Goal: Task Accomplishment & Management: Complete application form

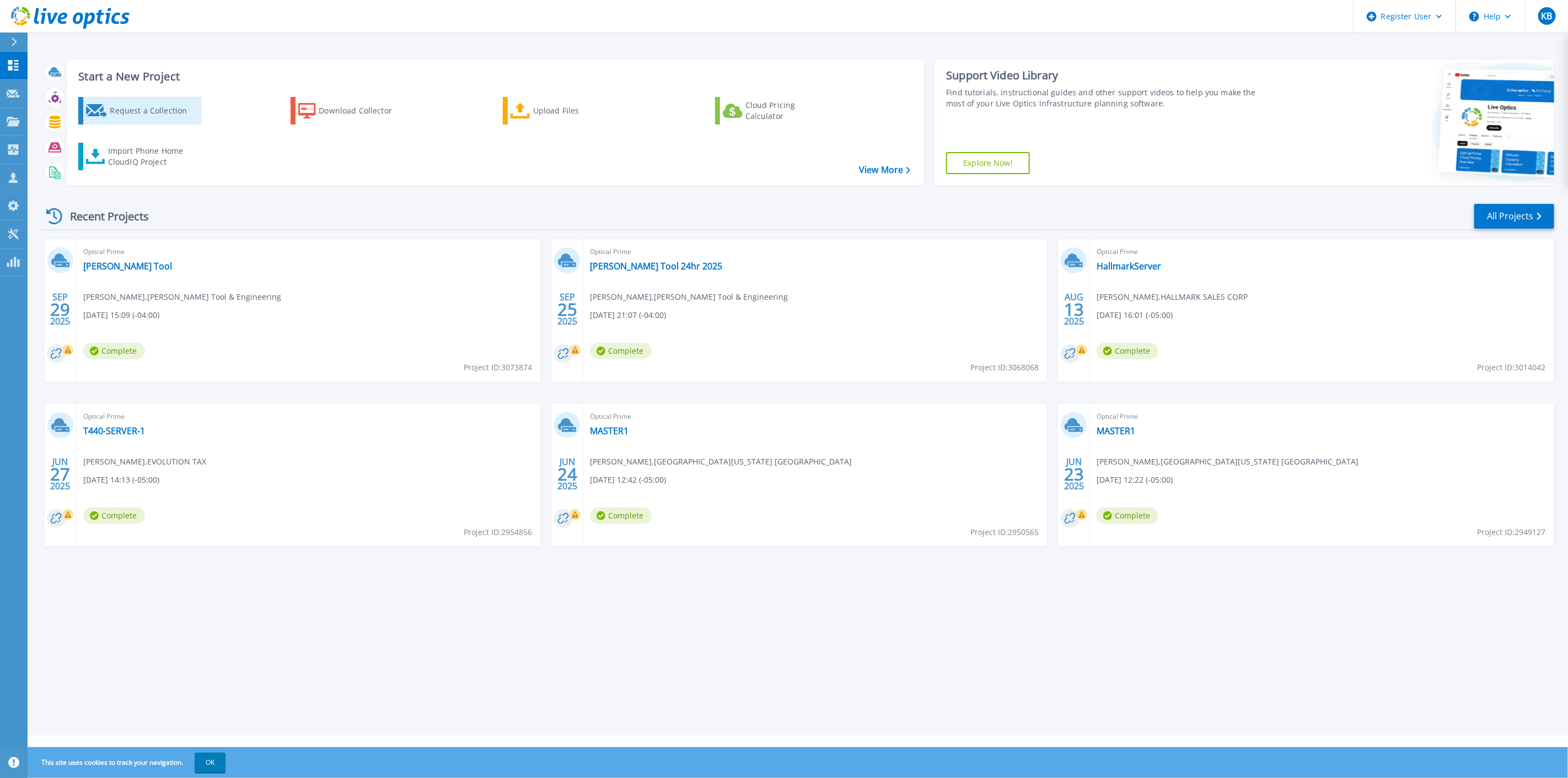
drag, startPoint x: 163, startPoint y: 112, endPoint x: 186, endPoint y: 110, distance: 23.1
click at [163, 113] on div "Request a Collection" at bounding box center [154, 110] width 88 height 22
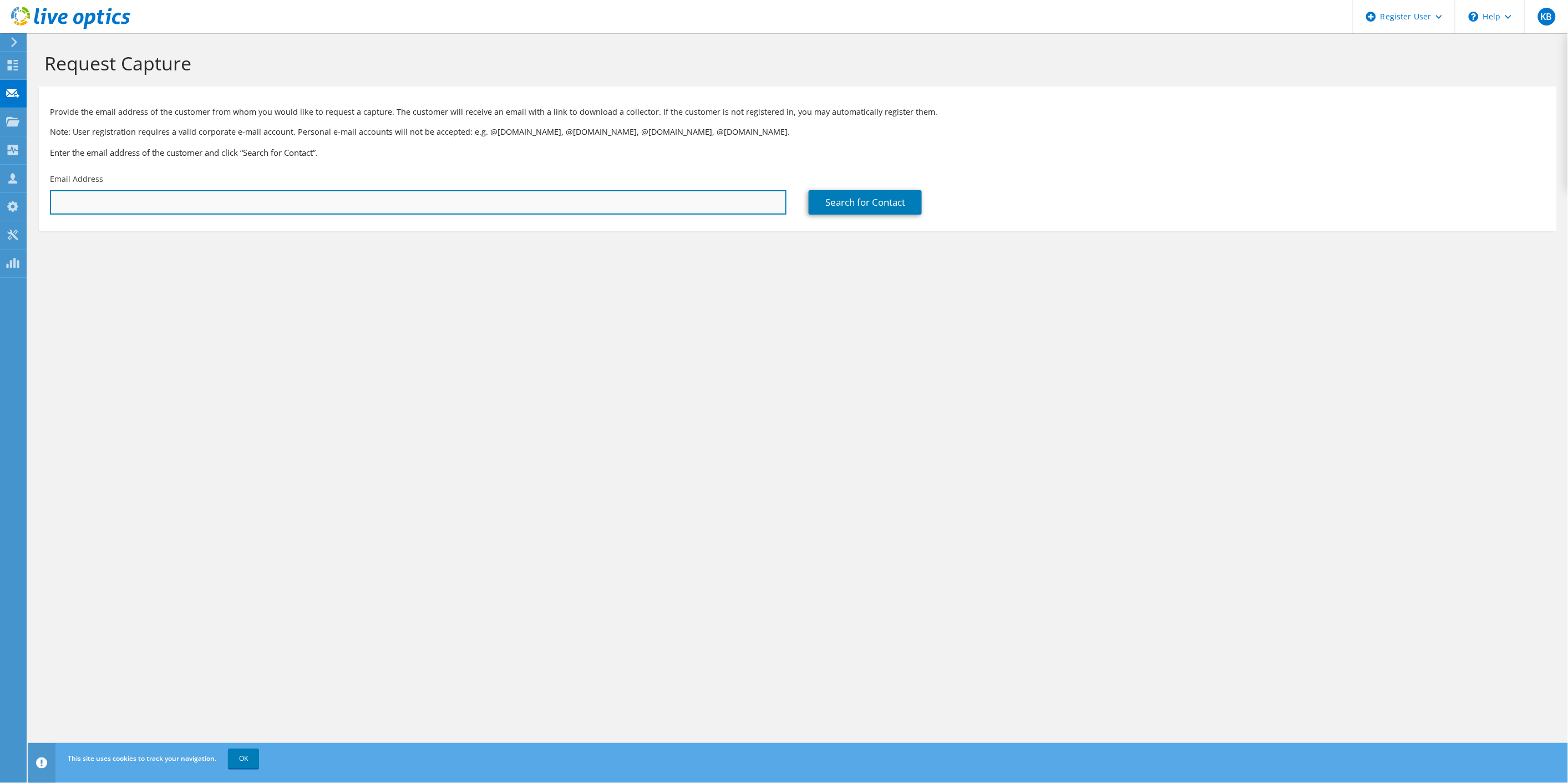
click at [239, 199] on input "text" at bounding box center [418, 203] width 736 height 24
type input "tiago"
drag, startPoint x: 175, startPoint y: 206, endPoint x: -14, endPoint y: 184, distance: 190.3
click at [0, 184] on html "KB Dell User Kevin Bertron Kevin.Bertron@dell.com Dell My Profile Log Out \n He…" at bounding box center [784, 392] width 1568 height 783
drag, startPoint x: 159, startPoint y: 203, endPoint x: 197, endPoint y: 209, distance: 38.5
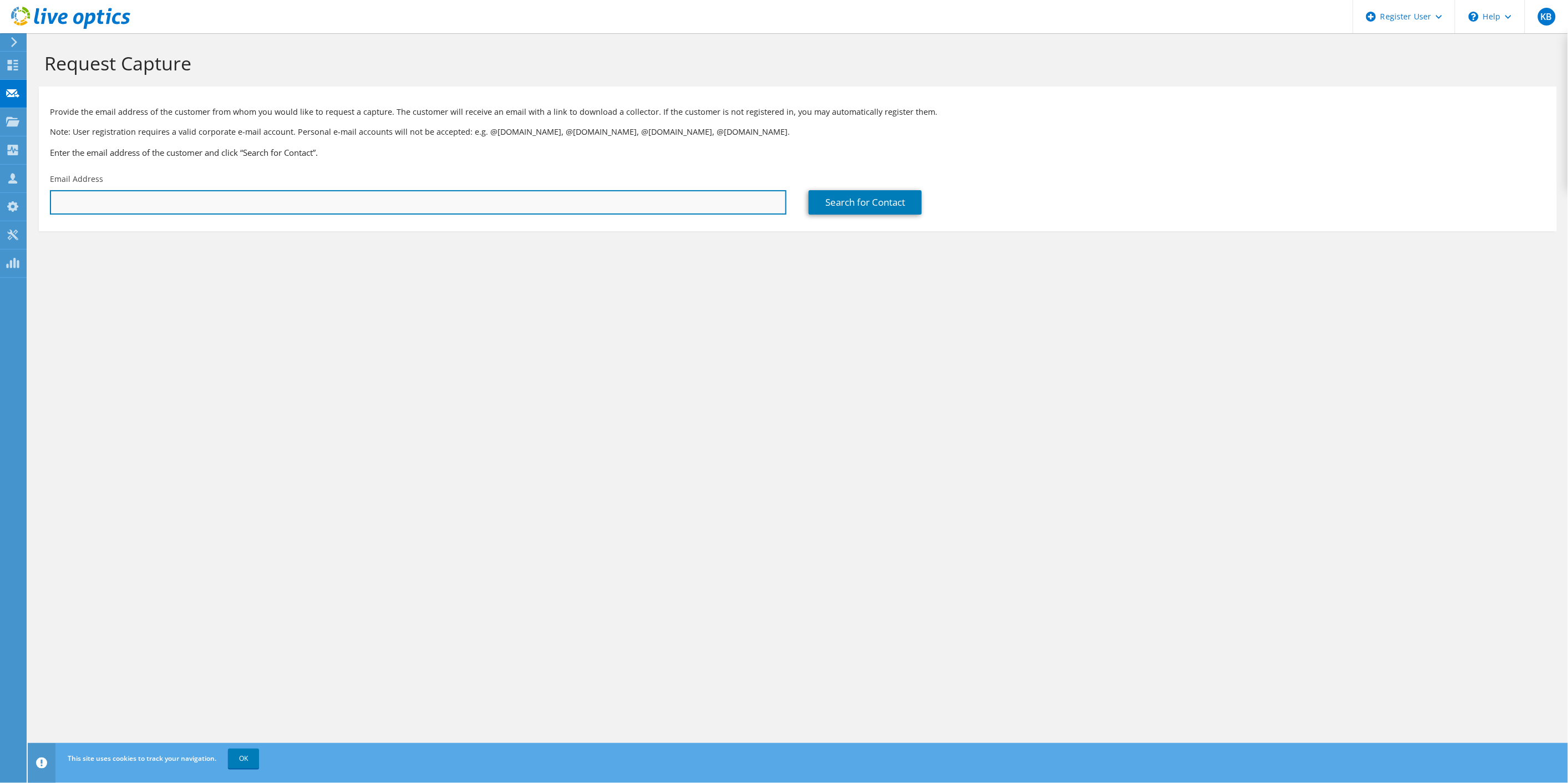
click at [159, 203] on input "text" at bounding box center [418, 203] width 736 height 24
drag, startPoint x: 160, startPoint y: 197, endPoint x: 224, endPoint y: 203, distance: 64.3
click at [160, 197] on input "text" at bounding box center [418, 203] width 736 height 24
drag, startPoint x: 198, startPoint y: 203, endPoint x: 598, endPoint y: 212, distance: 400.1
click at [198, 203] on input "text" at bounding box center [418, 203] width 736 height 24
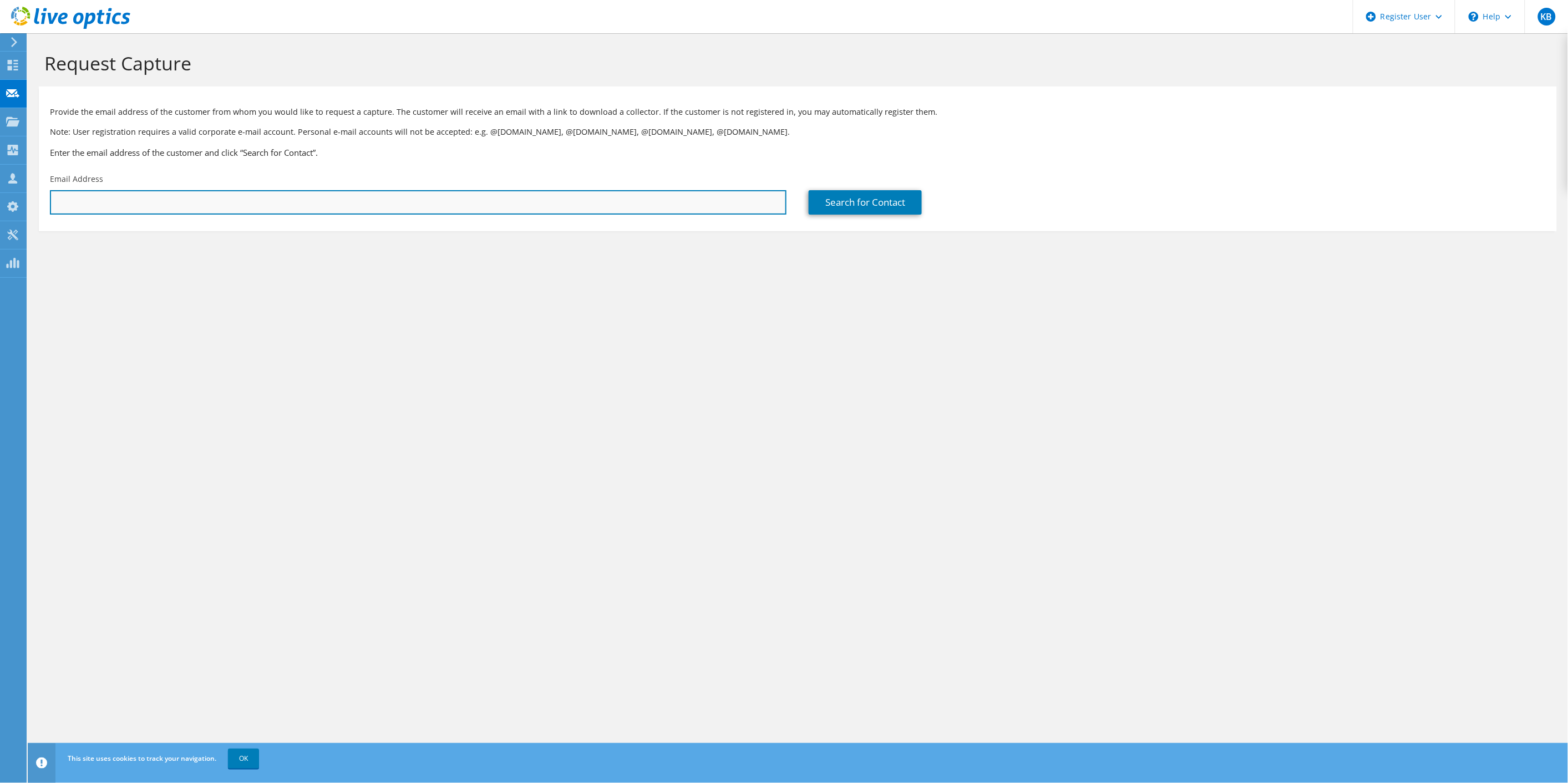
click at [336, 201] on input "text" at bounding box center [418, 203] width 736 height 24
click at [339, 203] on input "text" at bounding box center [418, 203] width 736 height 24
click at [340, 203] on input "text" at bounding box center [418, 203] width 736 height 24
click at [268, 203] on input "text" at bounding box center [418, 203] width 736 height 24
type input "t"
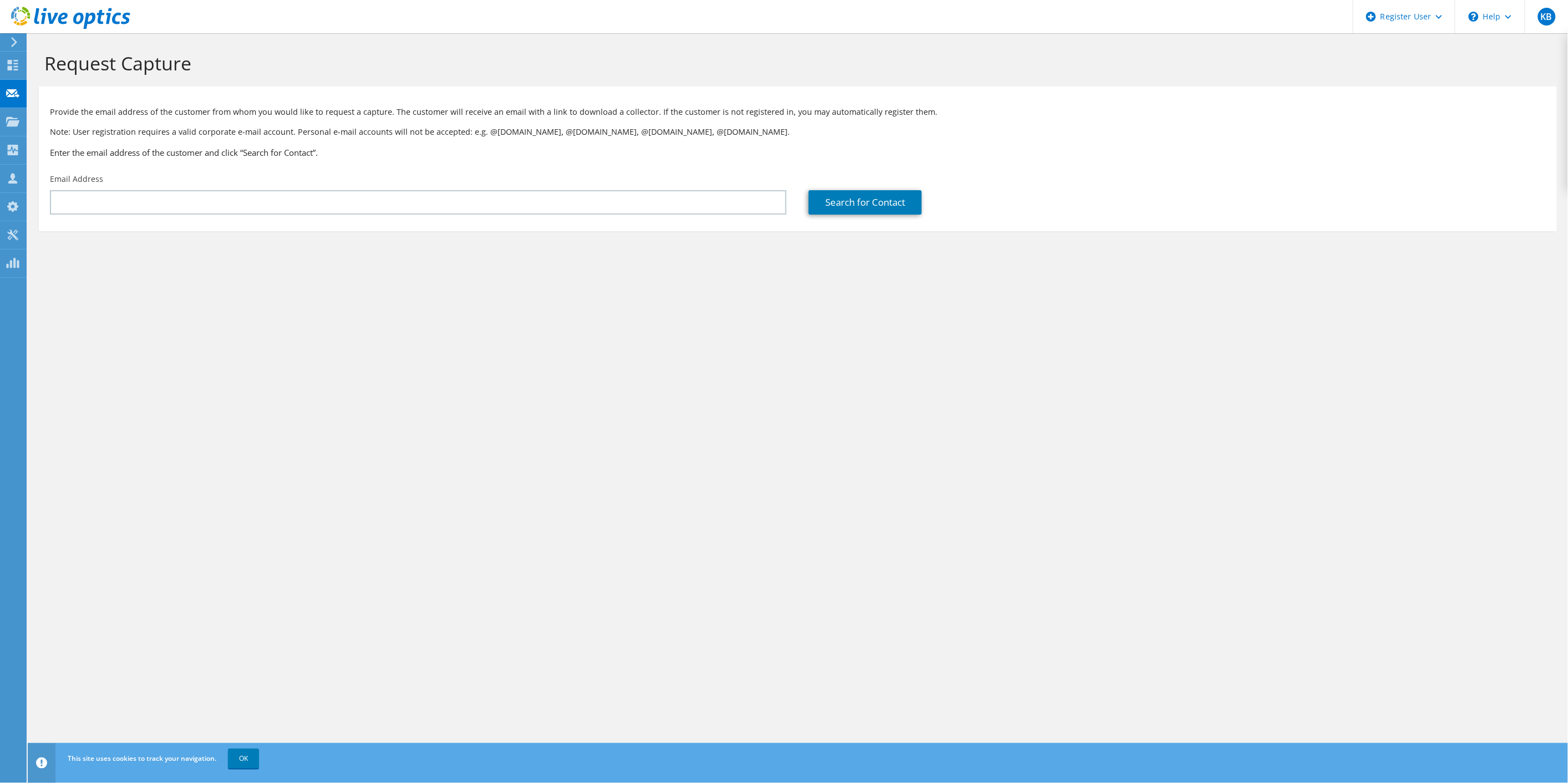
click at [230, 224] on section "Provide the email address of the customer from whom you would like to request a…" at bounding box center [798, 159] width 1518 height 145
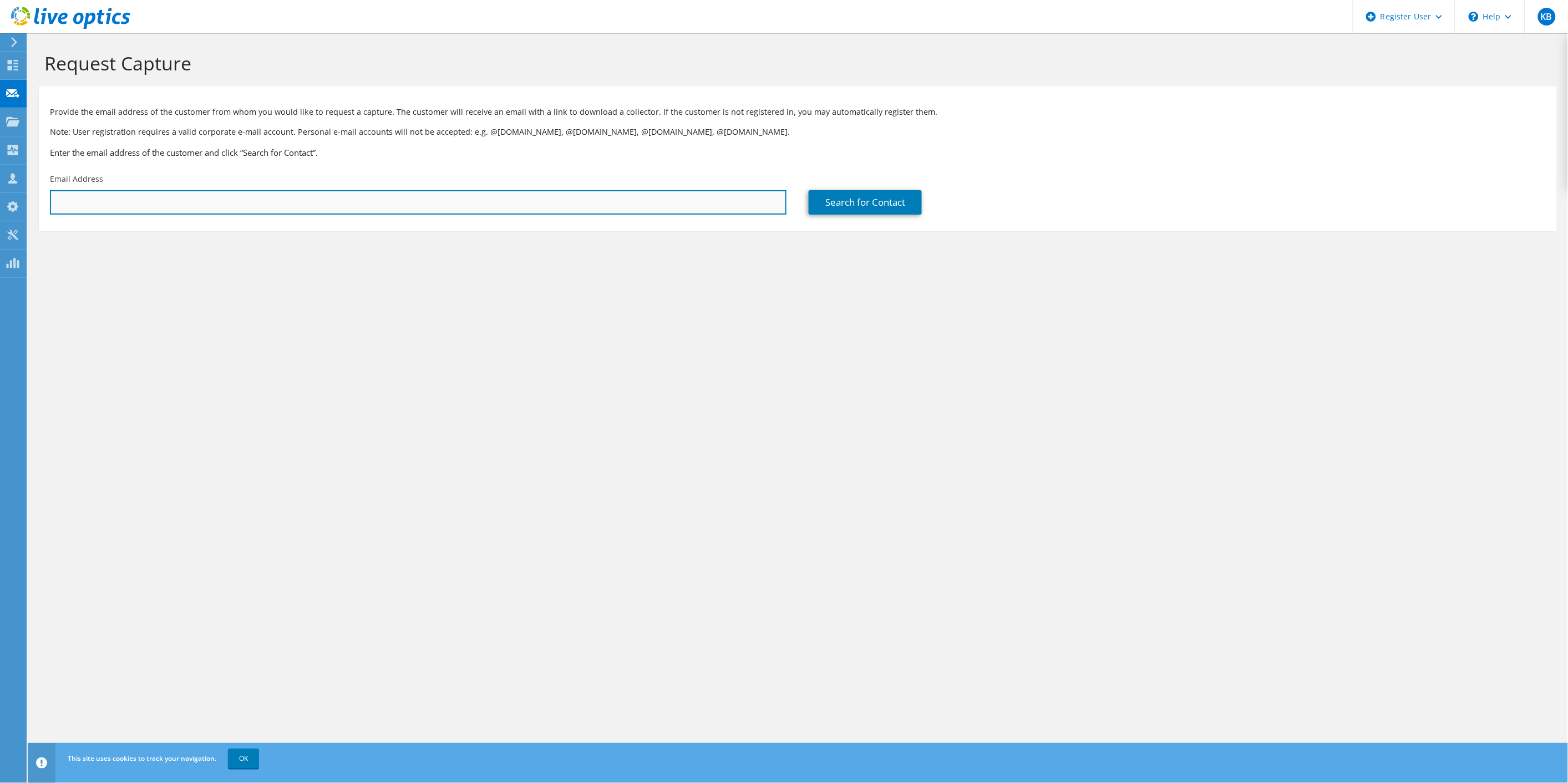
drag, startPoint x: 301, startPoint y: 206, endPoint x: 388, endPoint y: 200, distance: 87.2
click at [301, 206] on input "text" at bounding box center [418, 203] width 736 height 24
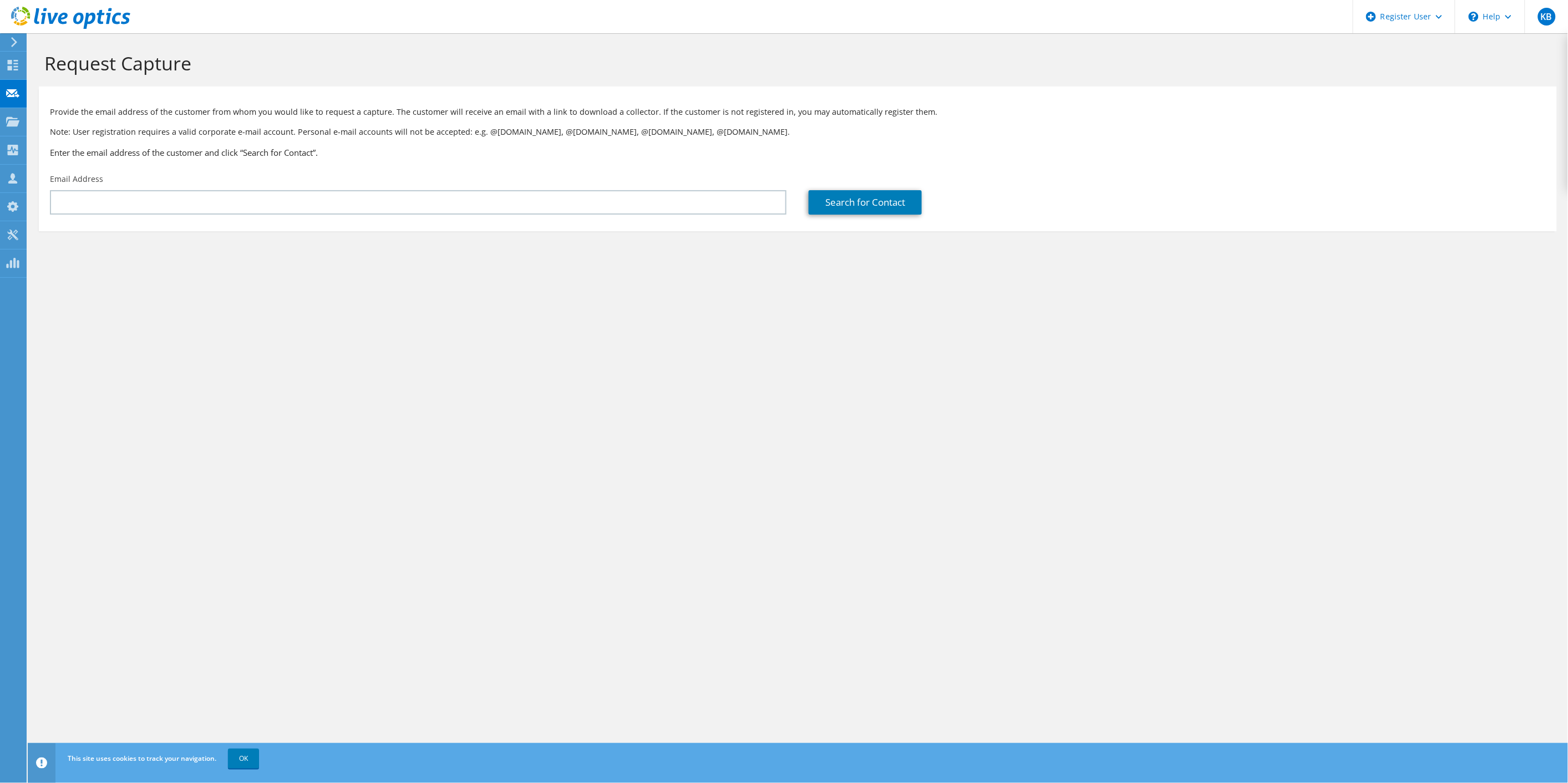
drag, startPoint x: 457, startPoint y: 311, endPoint x: 127, endPoint y: 226, distance: 340.8
click at [457, 311] on div "Request Capture Provide the email address of the customer from whom you would l…" at bounding box center [798, 408] width 1540 height 750
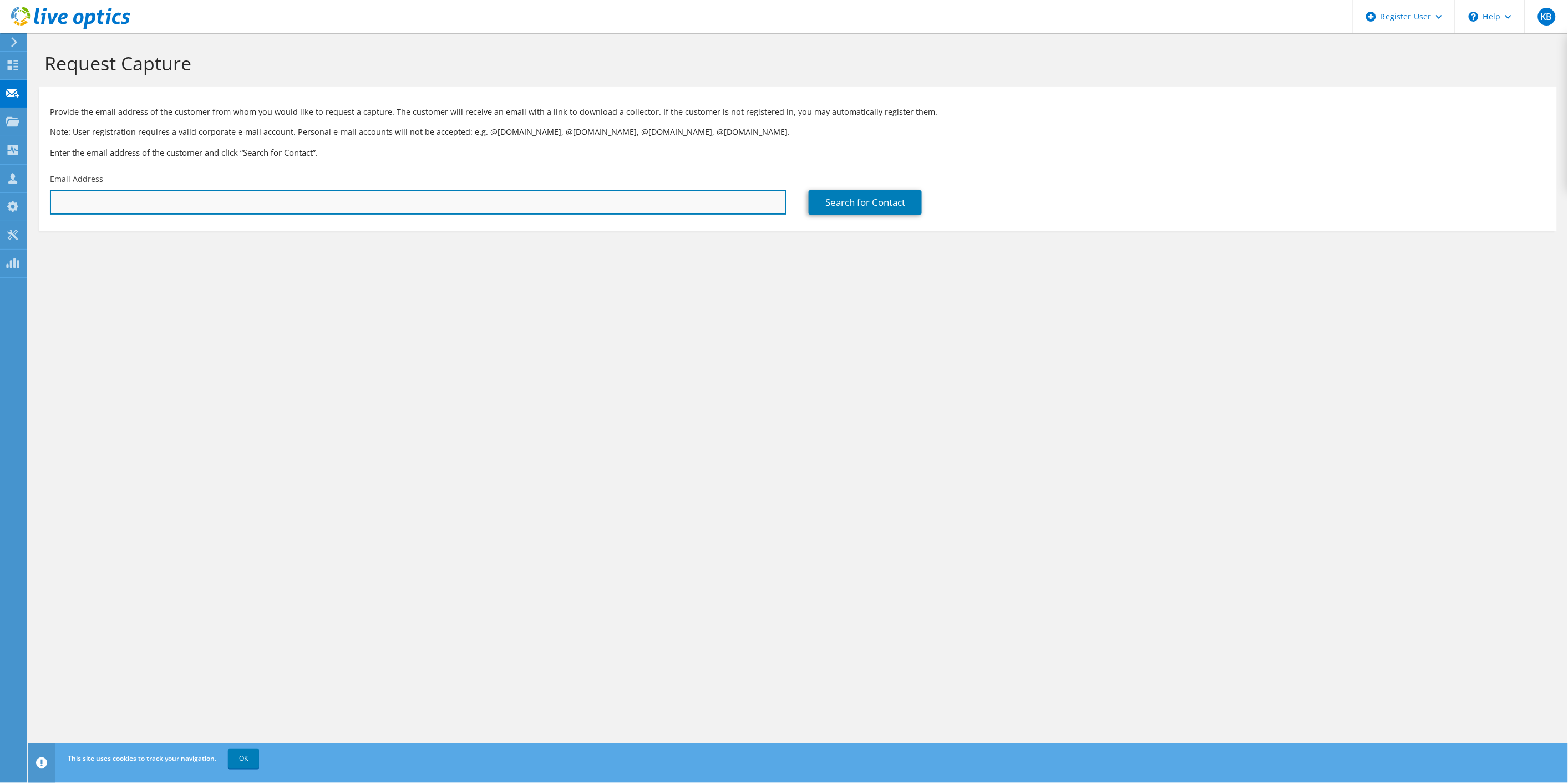
click at [143, 197] on input "text" at bounding box center [418, 203] width 736 height 24
drag, startPoint x: 314, startPoint y: 211, endPoint x: 315, endPoint y: 200, distance: 11.0
click at [314, 209] on input "text" at bounding box center [418, 203] width 736 height 24
click at [315, 200] on input "text" at bounding box center [418, 203] width 736 height 24
paste input "[EMAIL_ADDRESS][DOMAIN_NAME]"
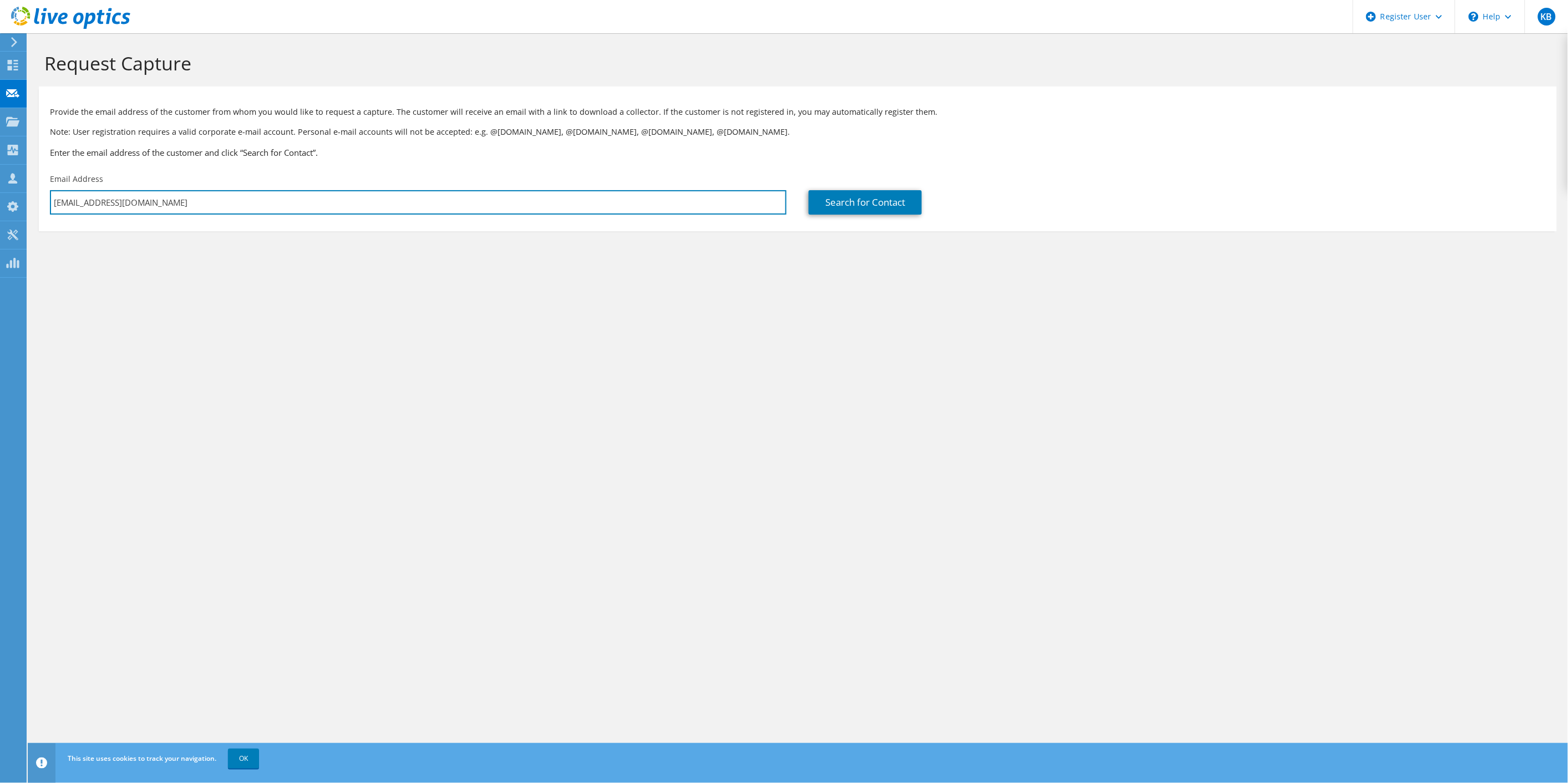
type input "[EMAIL_ADDRESS][DOMAIN_NAME]"
click at [550, 463] on div "Request Capture Provide the email address of the customer from whom you would l…" at bounding box center [798, 408] width 1540 height 750
click at [869, 211] on link "Search for Contact" at bounding box center [865, 203] width 113 height 24
type input "REVISE CLOTHING INC"
type input "For"
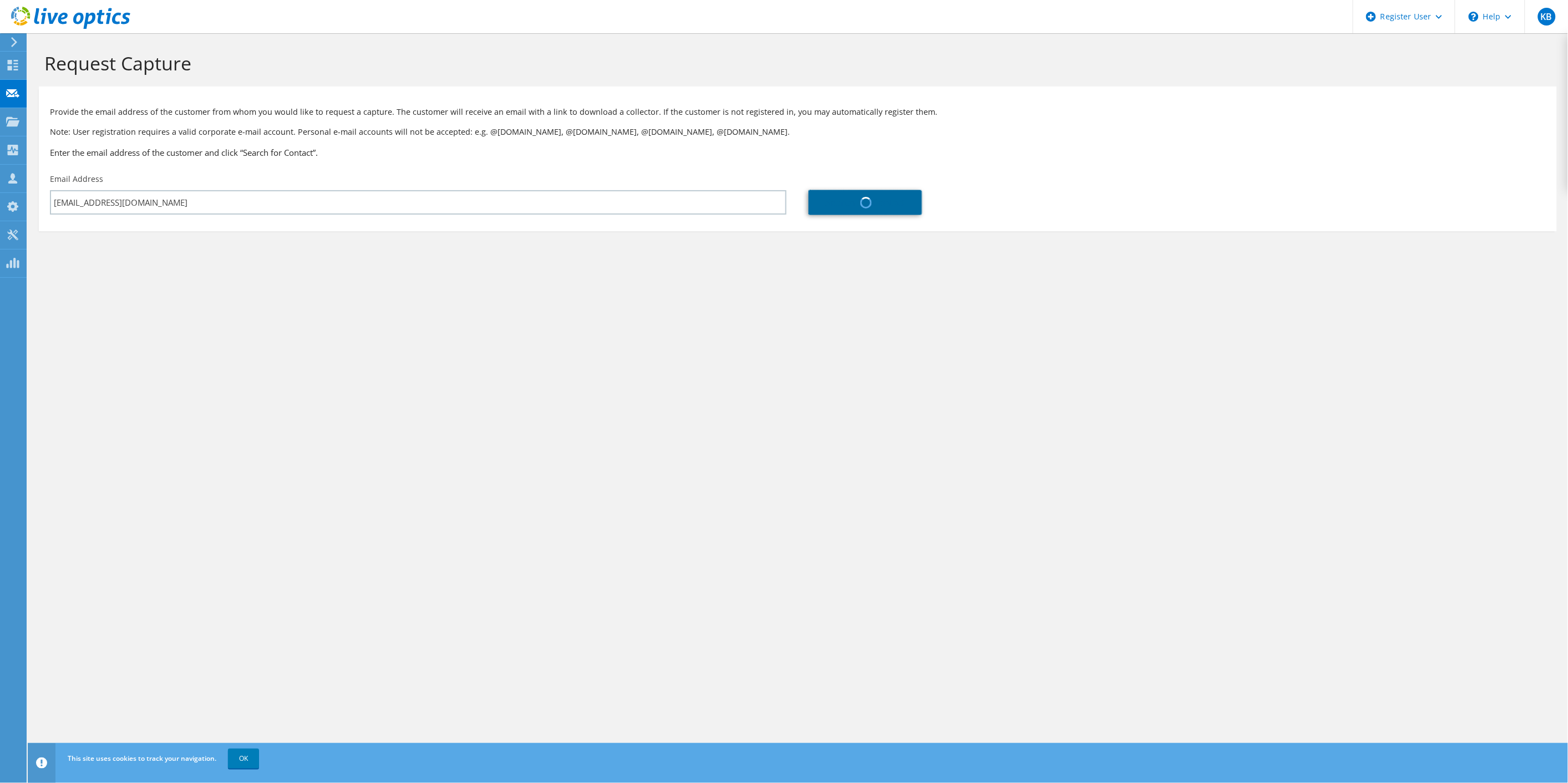
type input "Azeez Jack"
type input "[GEOGRAPHIC_DATA]"
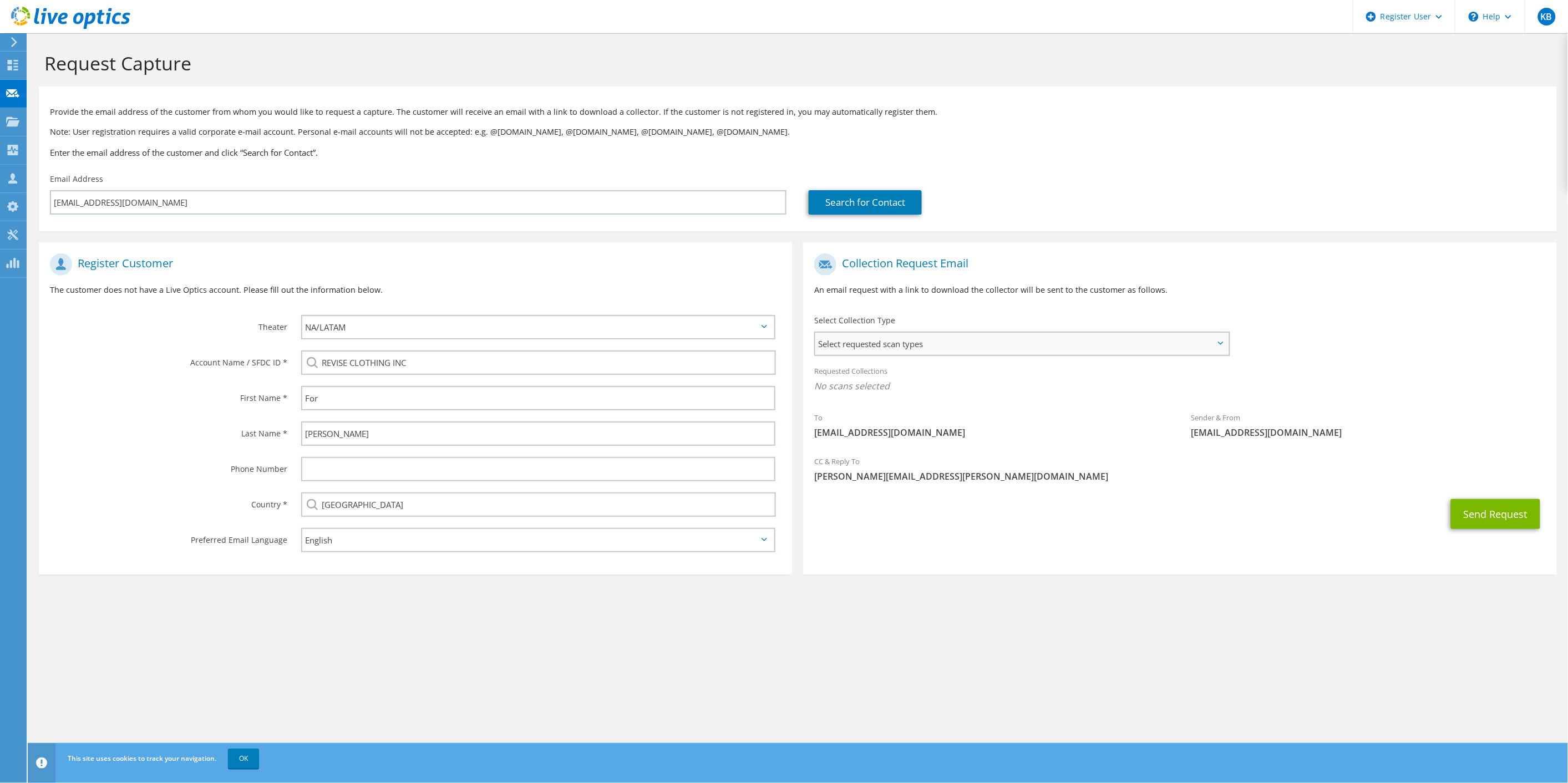
click at [960, 334] on span "Select requested scan types" at bounding box center [1021, 343] width 413 height 22
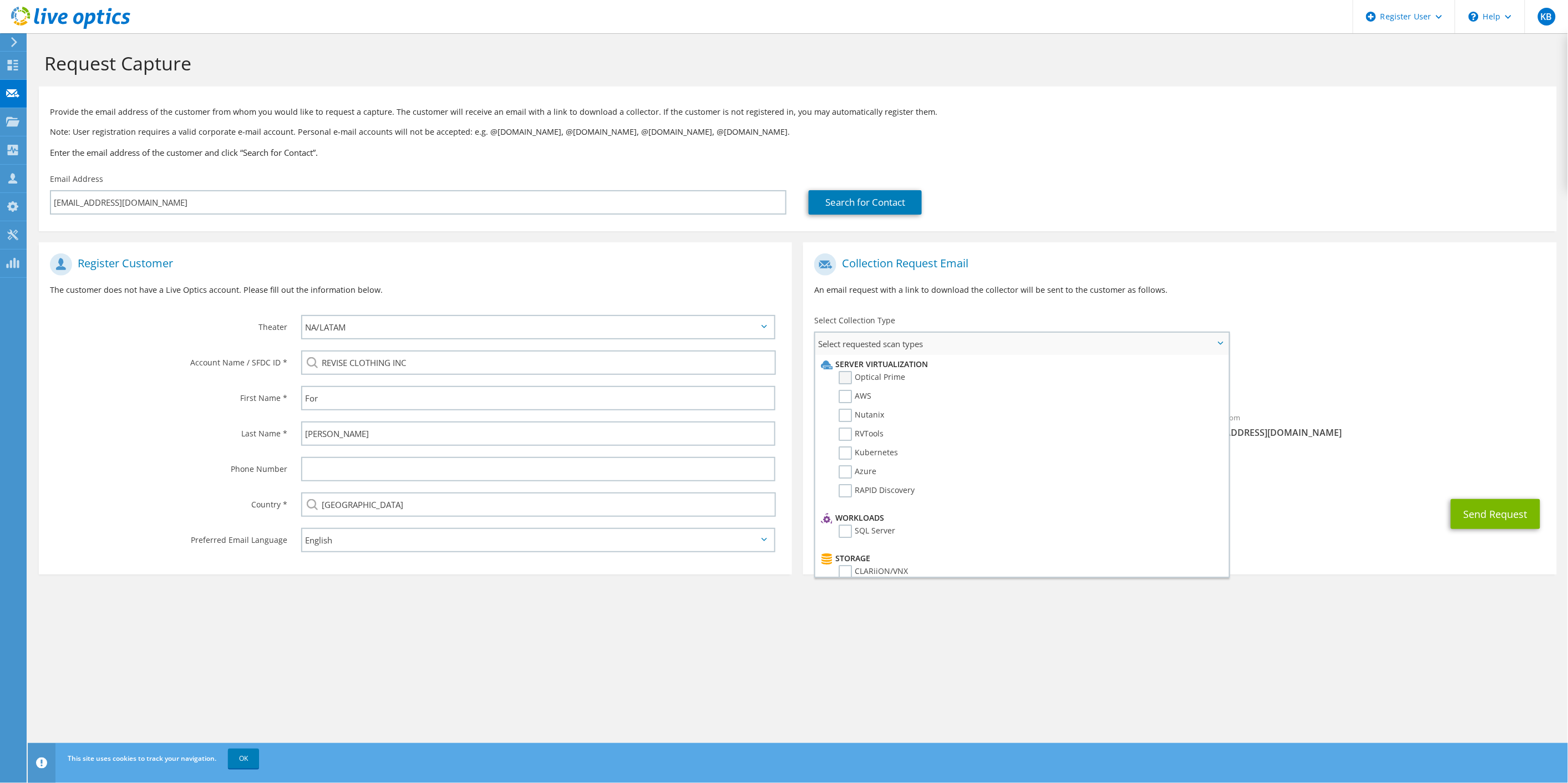
click at [850, 376] on label "Optical Prime" at bounding box center [872, 378] width 66 height 14
click at [0, 0] on input "Optical Prime" at bounding box center [0, 0] width 0 height 0
click at [1382, 376] on div "Requested Collections No scans selected Optical Prime" at bounding box center [1180, 381] width 754 height 44
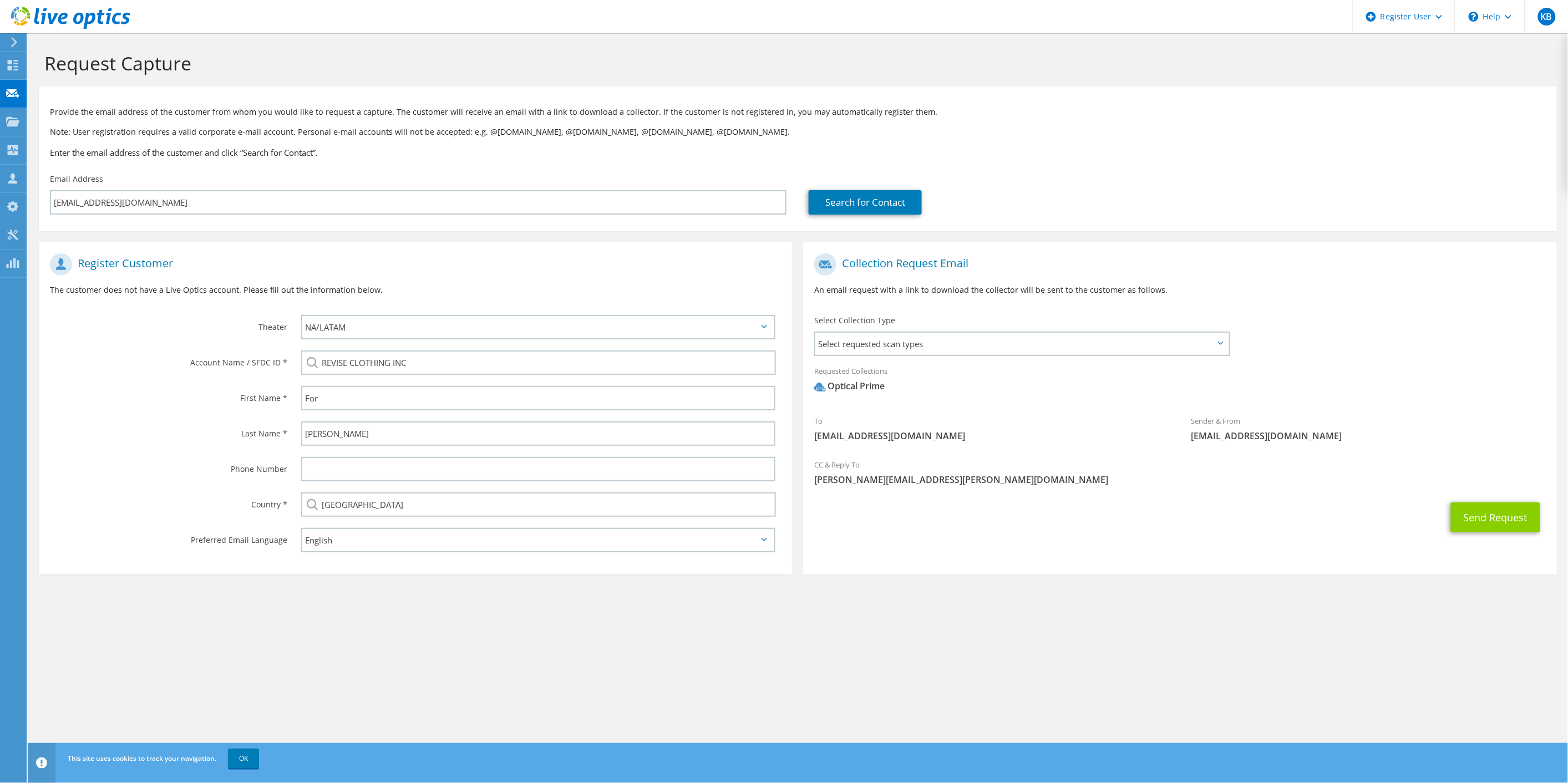
drag, startPoint x: 1469, startPoint y: 502, endPoint x: 1489, endPoint y: 519, distance: 26.2
click at [1471, 503] on div "Send Request" at bounding box center [1180, 517] width 754 height 41
drag, startPoint x: 1489, startPoint y: 519, endPoint x: 1512, endPoint y: 532, distance: 26.4
click at [1489, 520] on button "Send Request" at bounding box center [1495, 518] width 90 height 30
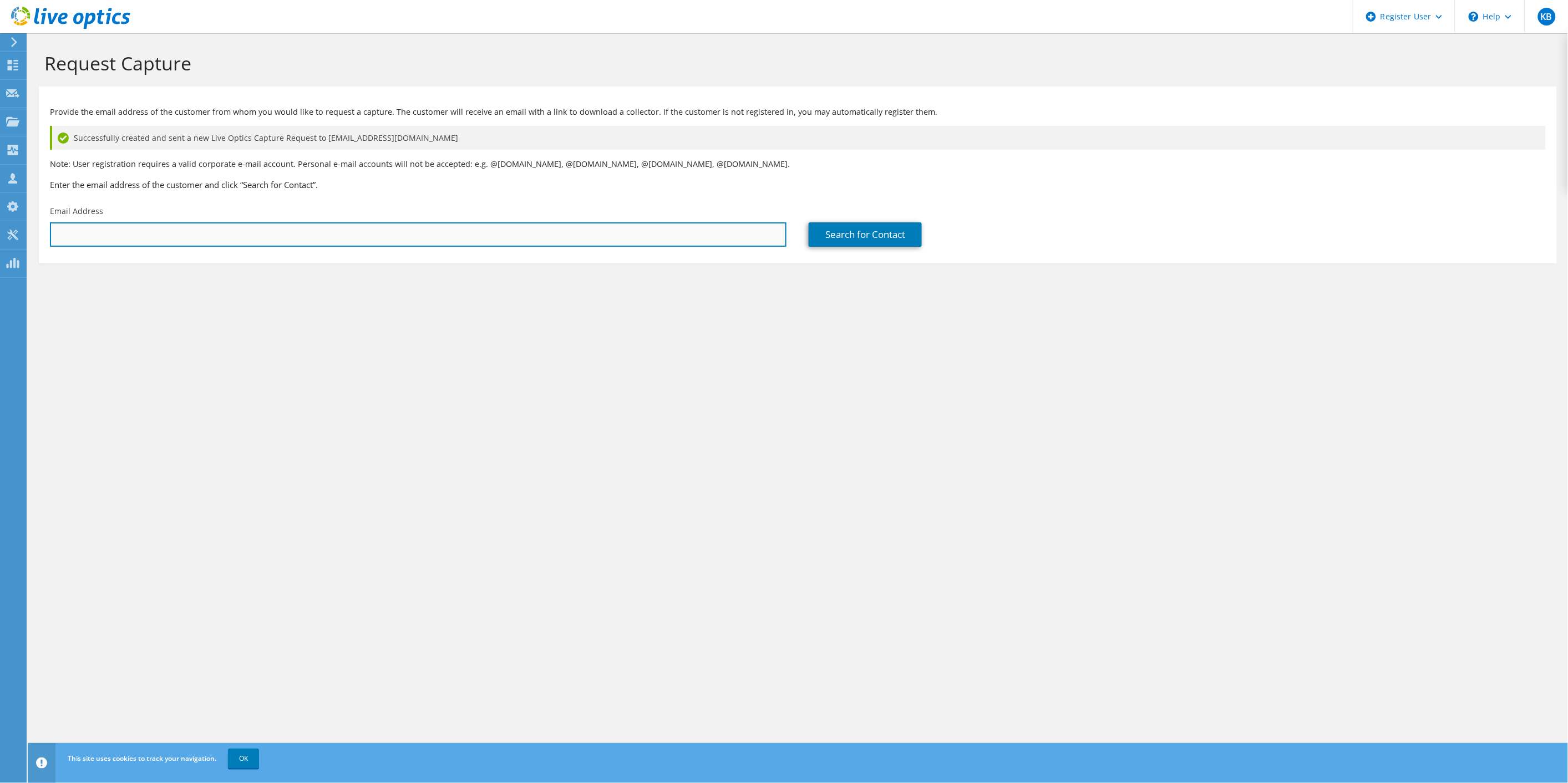
click at [169, 230] on input "text" at bounding box center [418, 234] width 736 height 24
paste input "tiago@reviseclothing.com"
type input "tiago@reviseclothing.com"
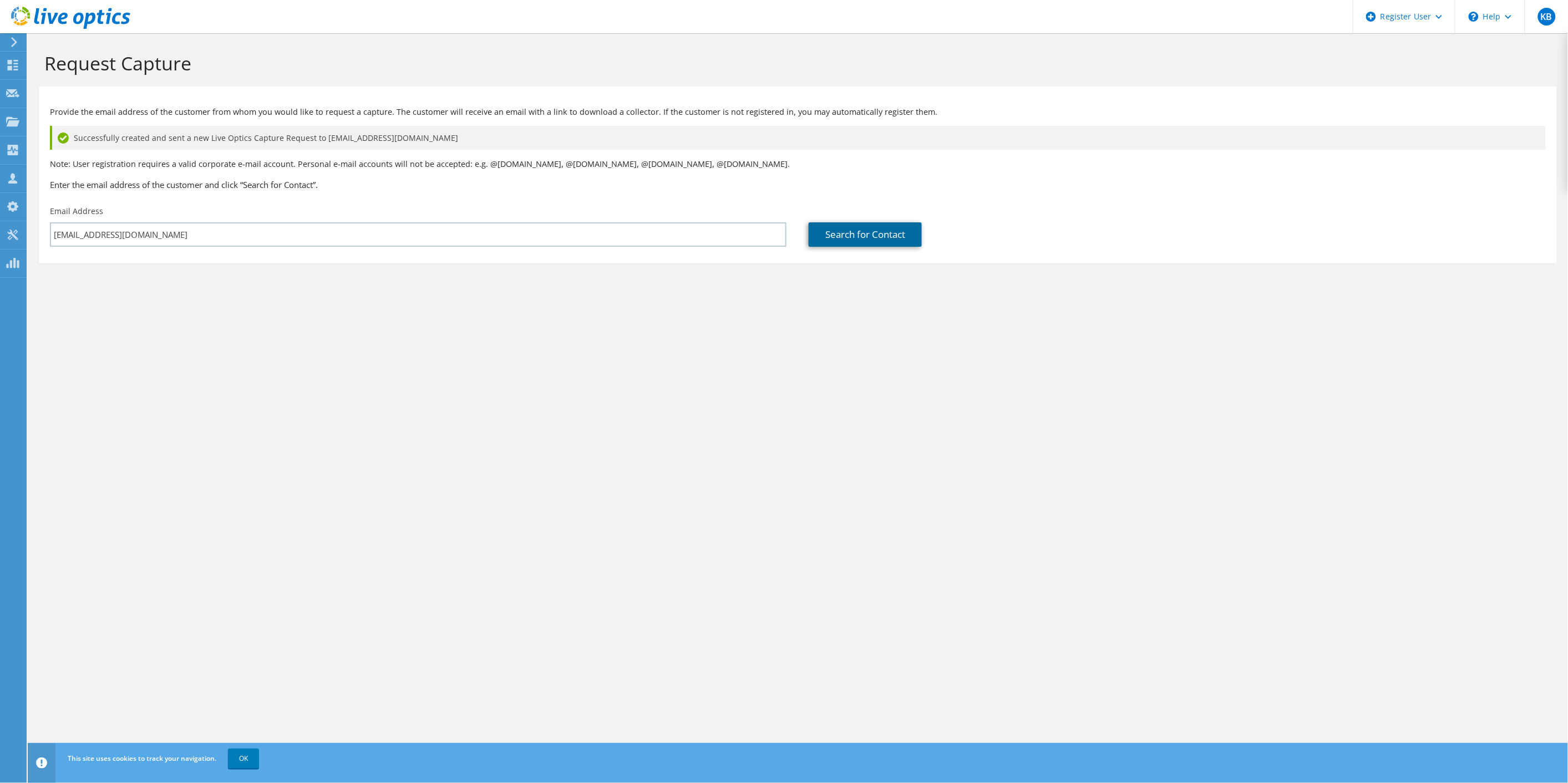
click at [876, 241] on link "Search for Contact" at bounding box center [865, 234] width 113 height 24
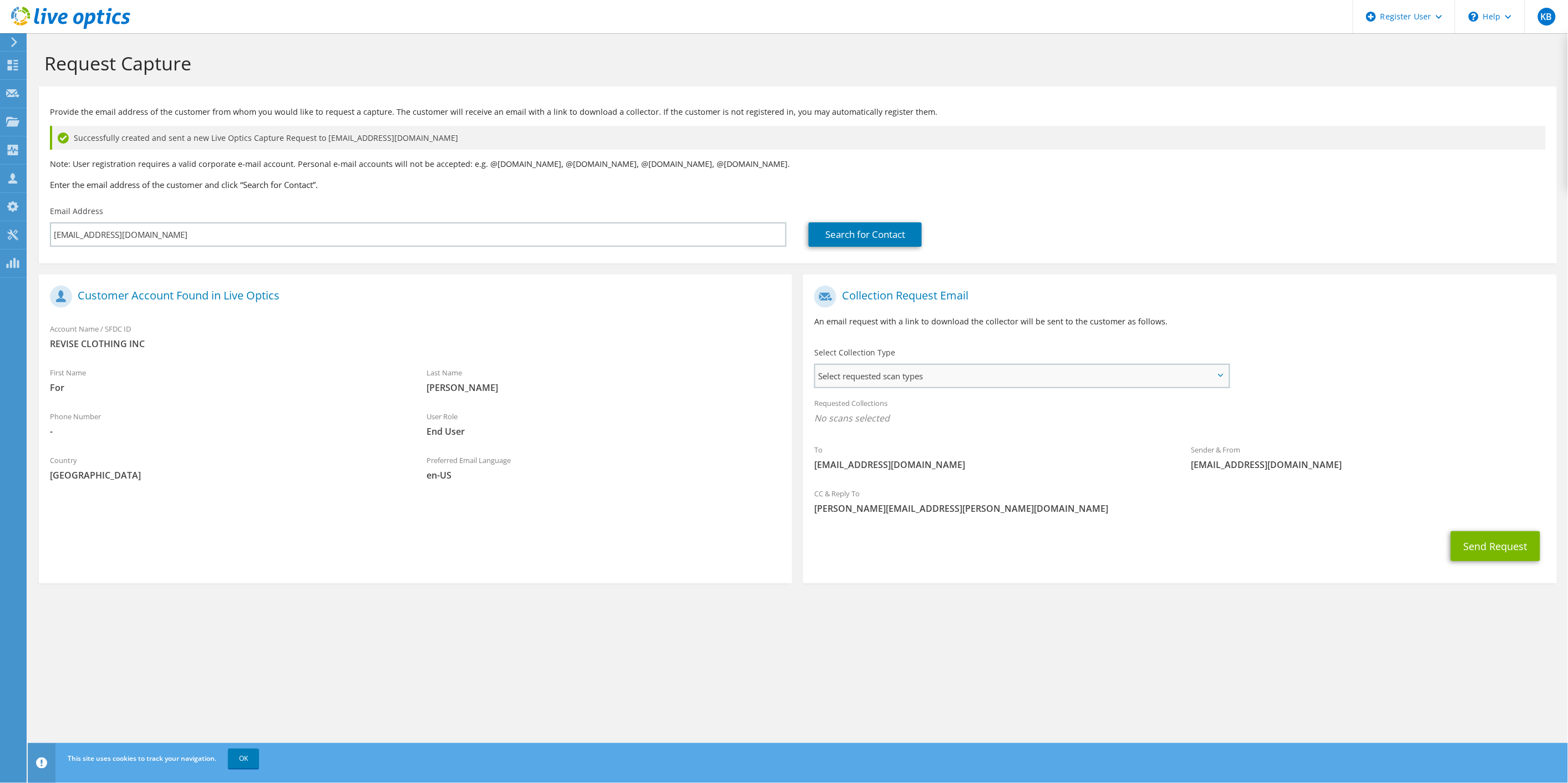
click at [918, 373] on span "Select requested scan types" at bounding box center [1021, 376] width 413 height 22
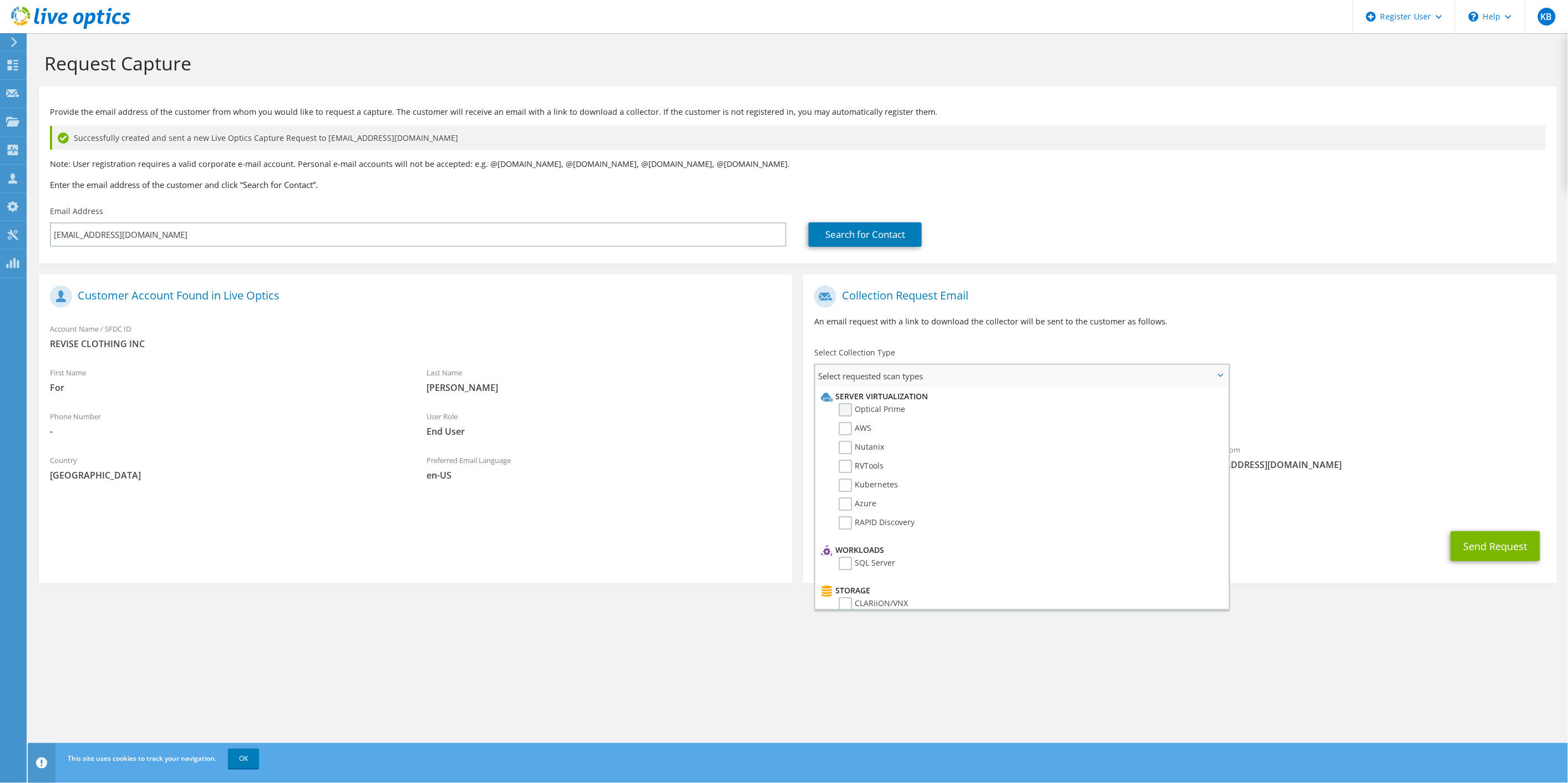
click at [860, 407] on label "Optical Prime" at bounding box center [872, 410] width 66 height 14
click at [0, 0] on input "Optical Prime" at bounding box center [0, 0] width 0 height 0
click at [1321, 523] on div "CC & Reply To Kevin.Bertron@dell.com" at bounding box center [1180, 504] width 754 height 38
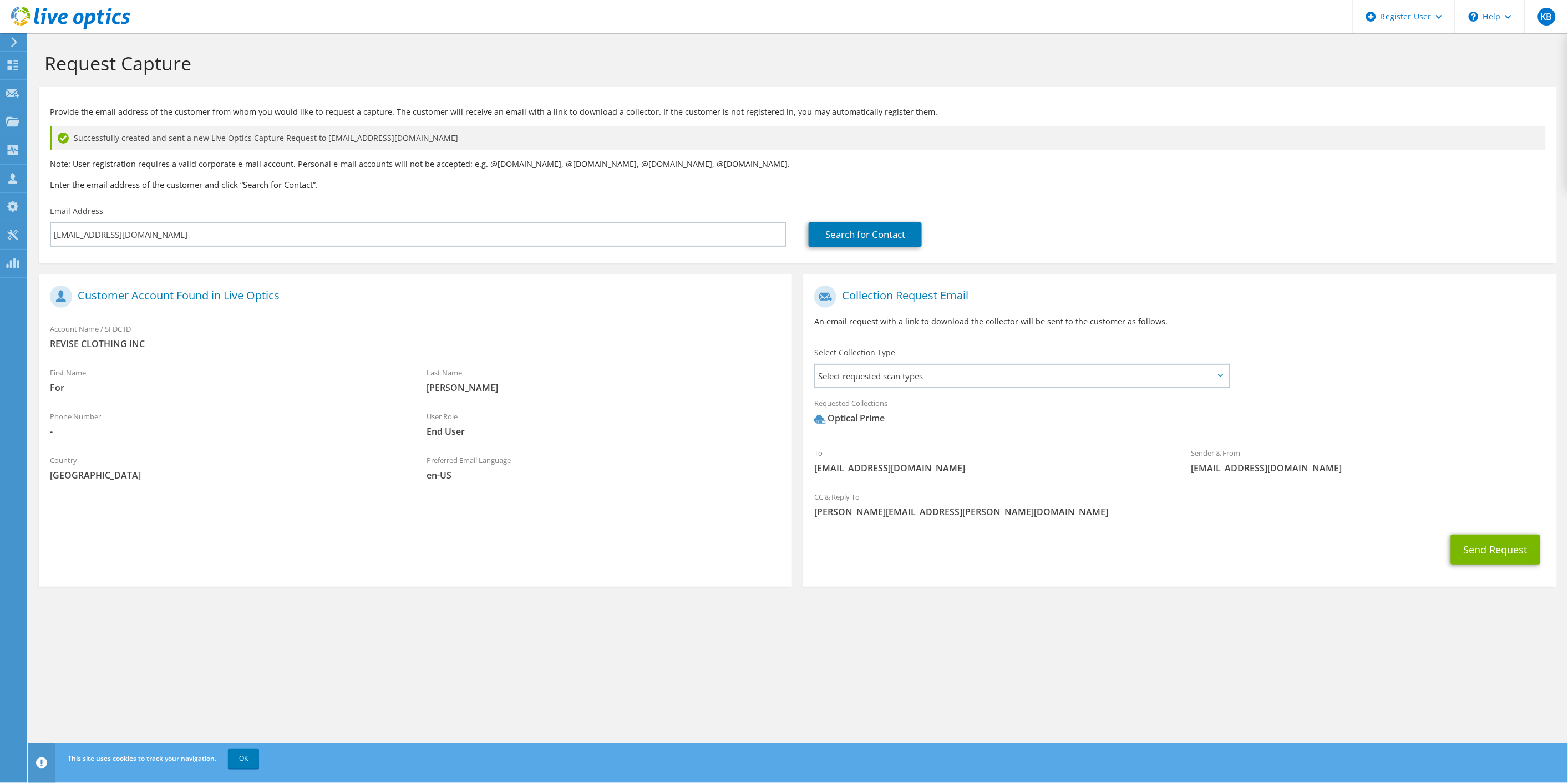
click at [1106, 675] on div "Request Capture Provide the email address of the customer from whom you would l…" at bounding box center [798, 408] width 1540 height 750
click at [1136, 166] on p "Note: User registration requires a valid corporate e-mail account. Personal e-m…" at bounding box center [797, 164] width 1496 height 12
drag, startPoint x: 641, startPoint y: 668, endPoint x: 1112, endPoint y: 576, distance: 479.9
click at [641, 669] on div "Request Capture Provide the email address of the customer from whom you would l…" at bounding box center [798, 408] width 1540 height 750
drag, startPoint x: 378, startPoint y: 648, endPoint x: 570, endPoint y: 664, distance: 192.7
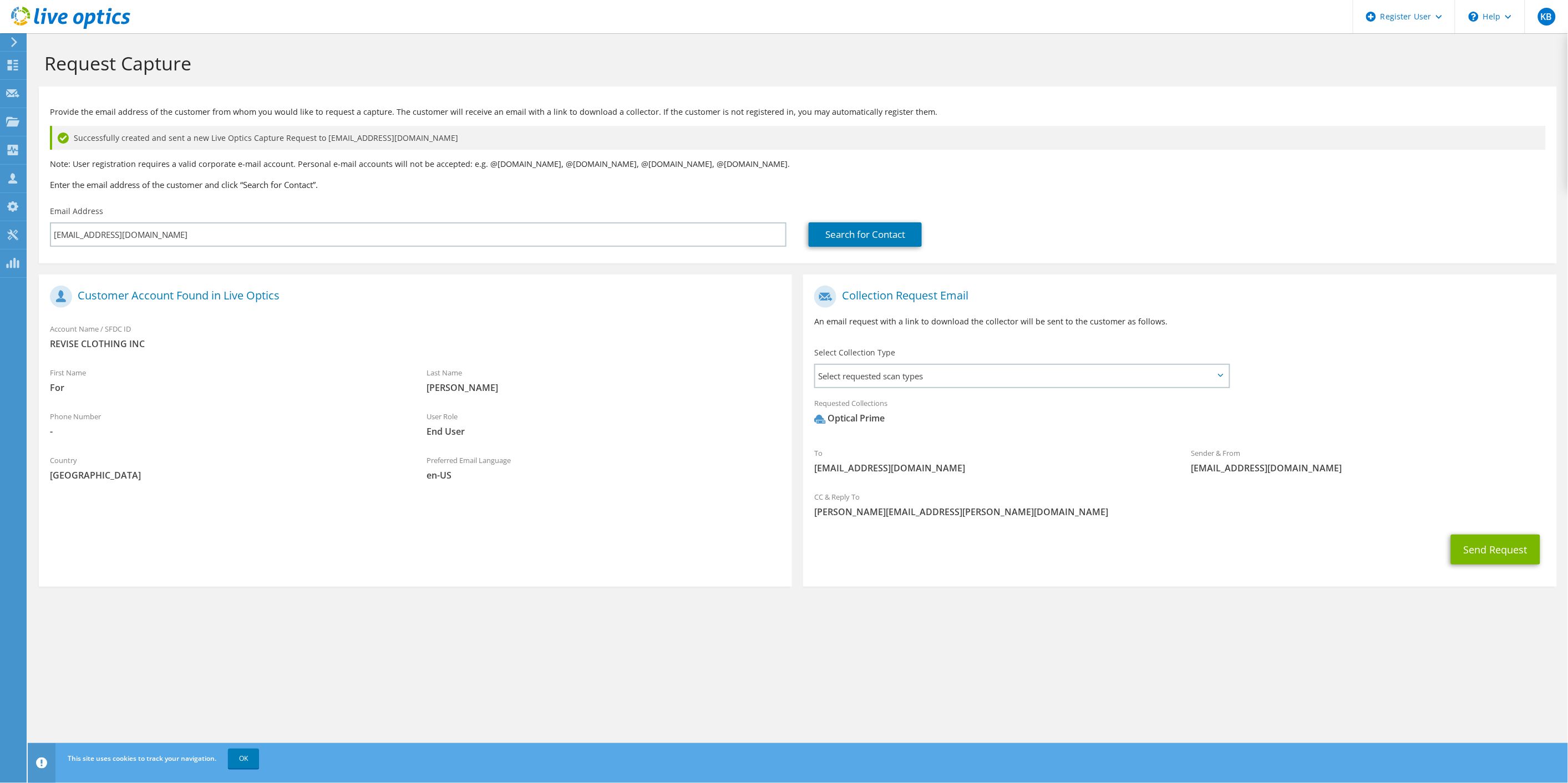
click at [378, 648] on div "Request Capture Provide the email address of the customer from whom you would l…" at bounding box center [798, 408] width 1540 height 750
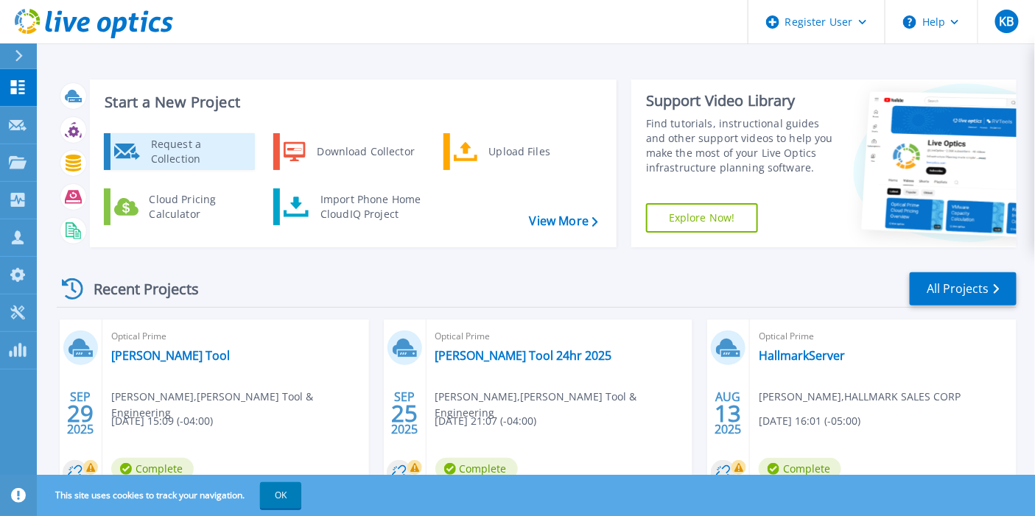
click at [200, 151] on div "Request a Collection" at bounding box center [198, 151] width 108 height 29
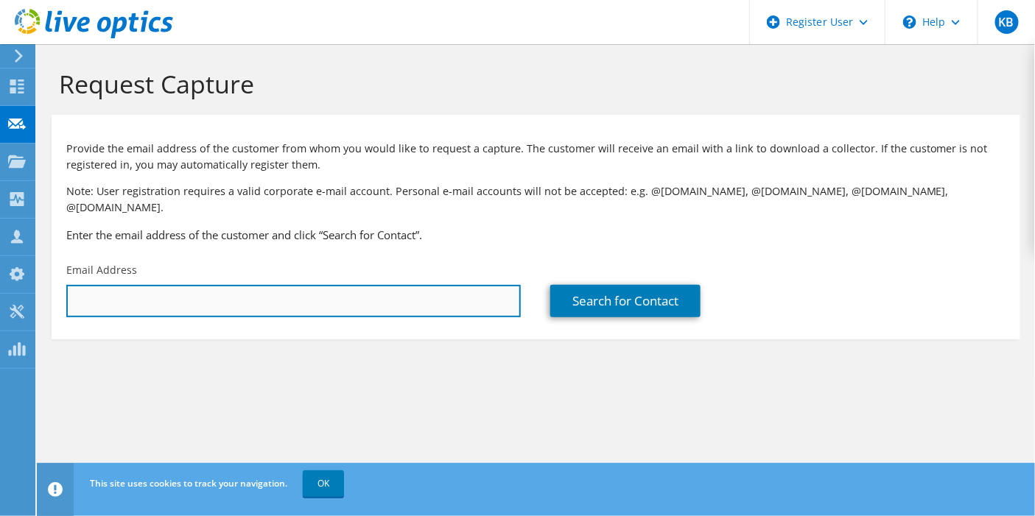
click at [243, 290] on input "text" at bounding box center [293, 301] width 455 height 32
type input "[EMAIL_ADDRESS][DOMAIN_NAME]"
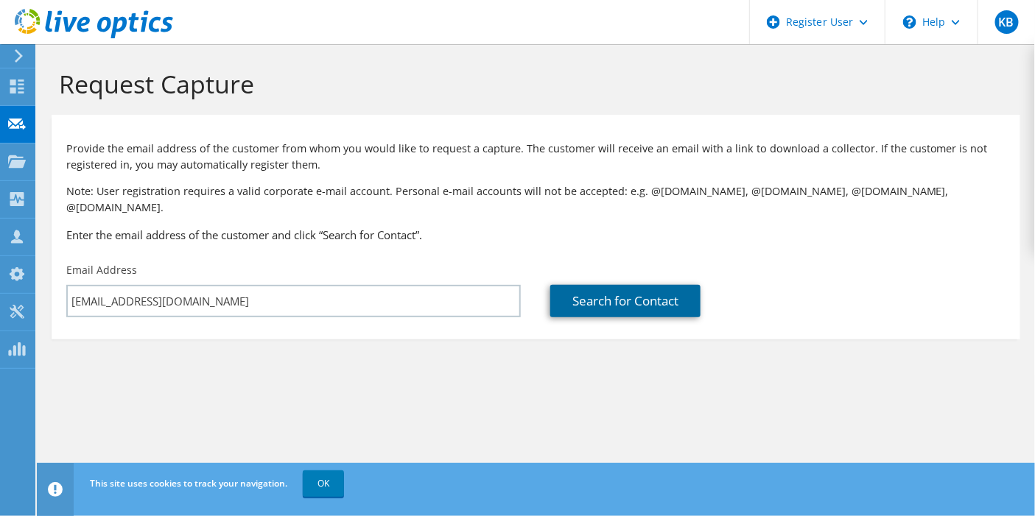
click at [560, 291] on link "Search for Contact" at bounding box center [625, 301] width 150 height 32
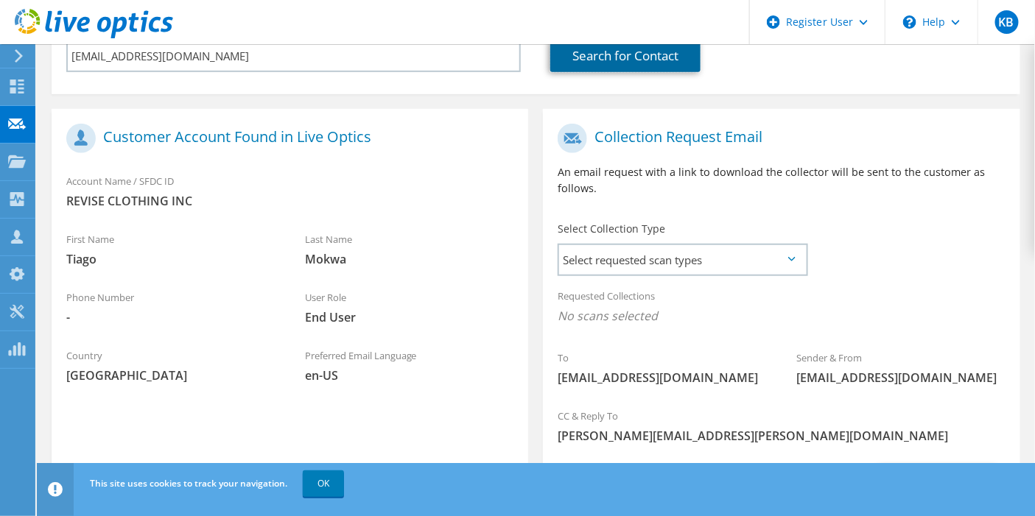
scroll to position [244, 0]
click at [630, 253] on span "Select requested scan types" at bounding box center [682, 261] width 246 height 29
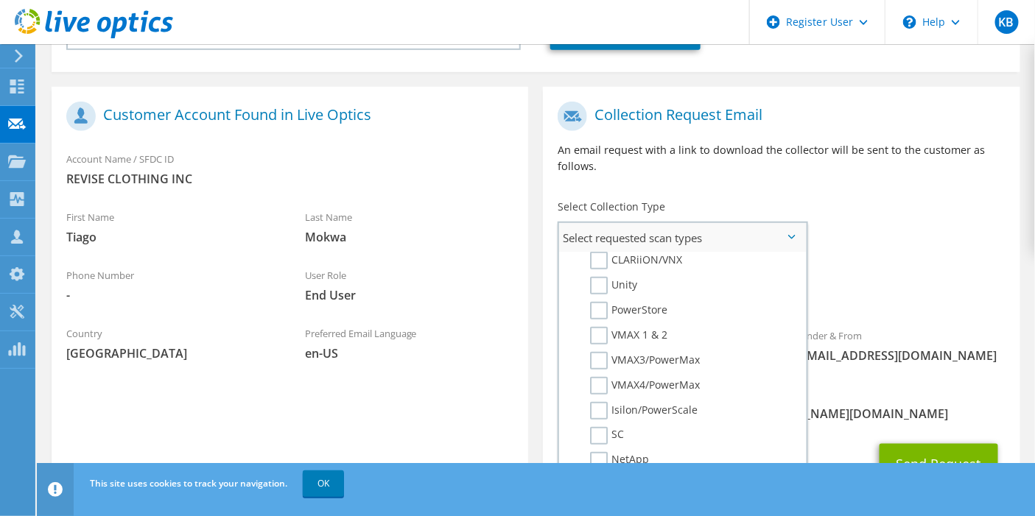
scroll to position [281, 0]
click at [603, 276] on label "Unity" at bounding box center [613, 285] width 47 height 18
click at [0, 0] on input "Unity" at bounding box center [0, 0] width 0 height 0
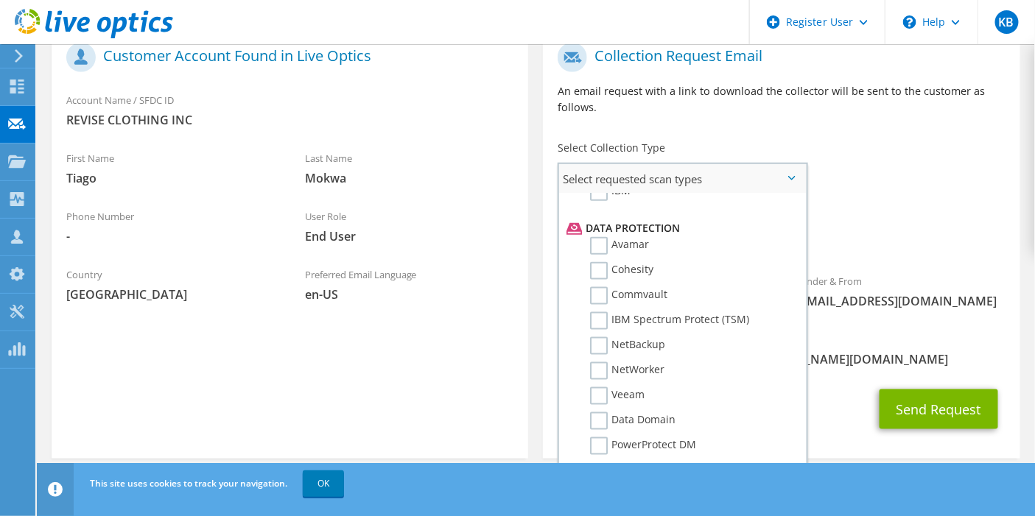
scroll to position [638, 0]
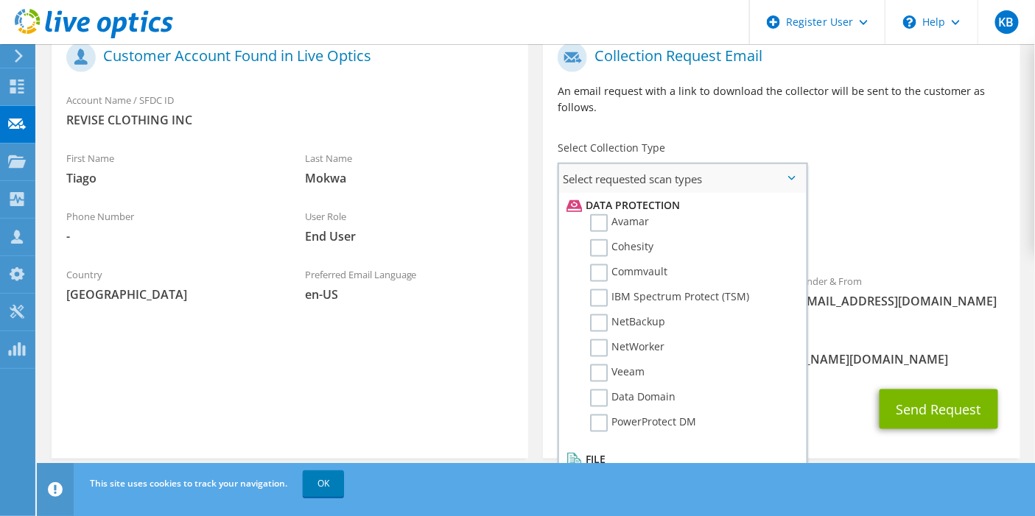
click at [607, 469] on label "Dossier" at bounding box center [619, 478] width 58 height 18
click at [0, 0] on input "Dossier" at bounding box center [0, 0] width 0 height 0
click at [967, 158] on div "To [EMAIL_ADDRESS][DOMAIN_NAME] Sender & From [EMAIL_ADDRESS][DOMAIN_NAME]" at bounding box center [781, 179] width 477 height 289
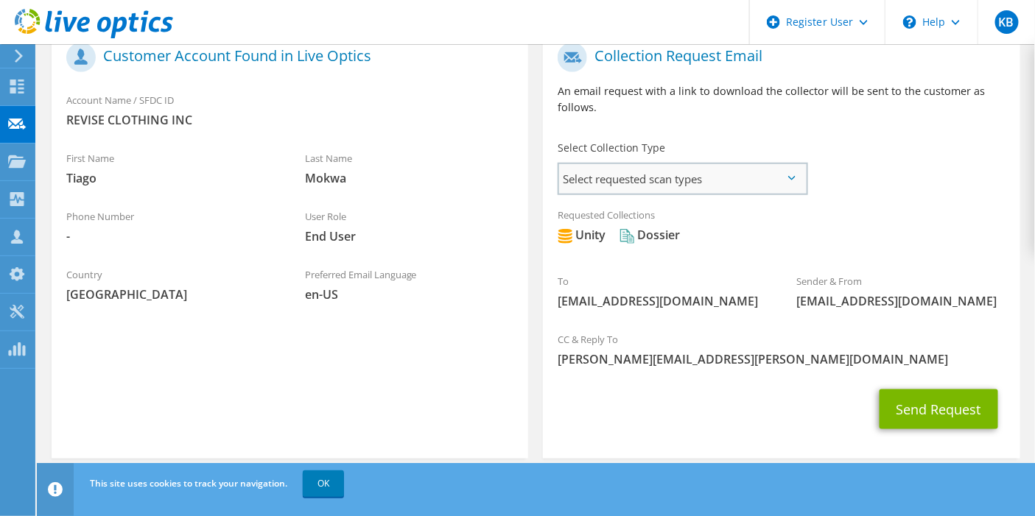
click at [741, 173] on span "Select requested scan types" at bounding box center [682, 178] width 246 height 29
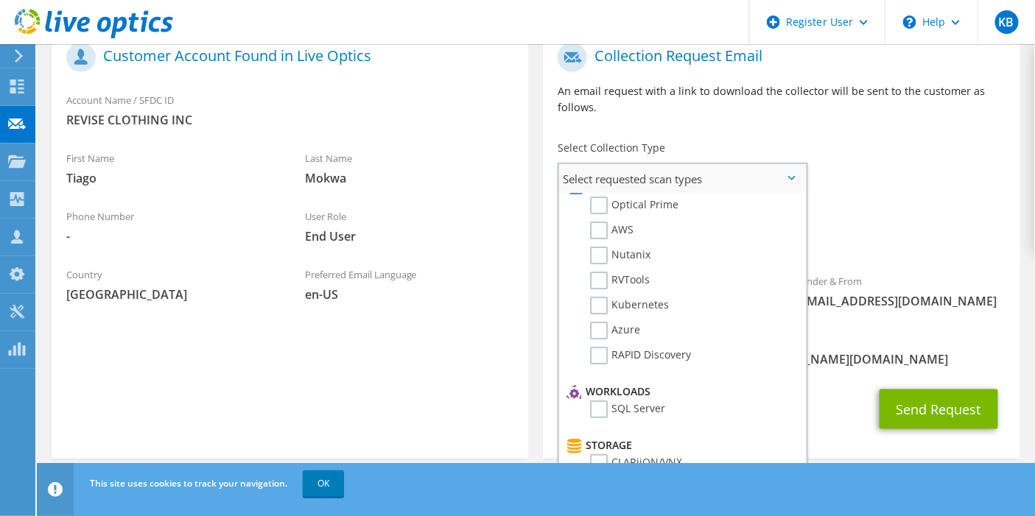
scroll to position [0, 0]
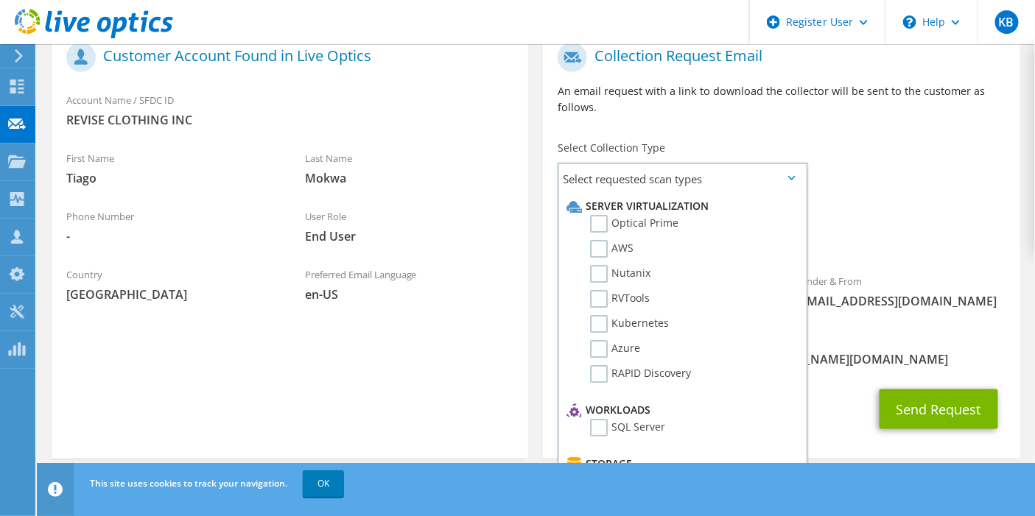
click at [884, 145] on div "To [EMAIL_ADDRESS][DOMAIN_NAME] Sender & From [EMAIL_ADDRESS][DOMAIN_NAME]" at bounding box center [781, 179] width 477 height 289
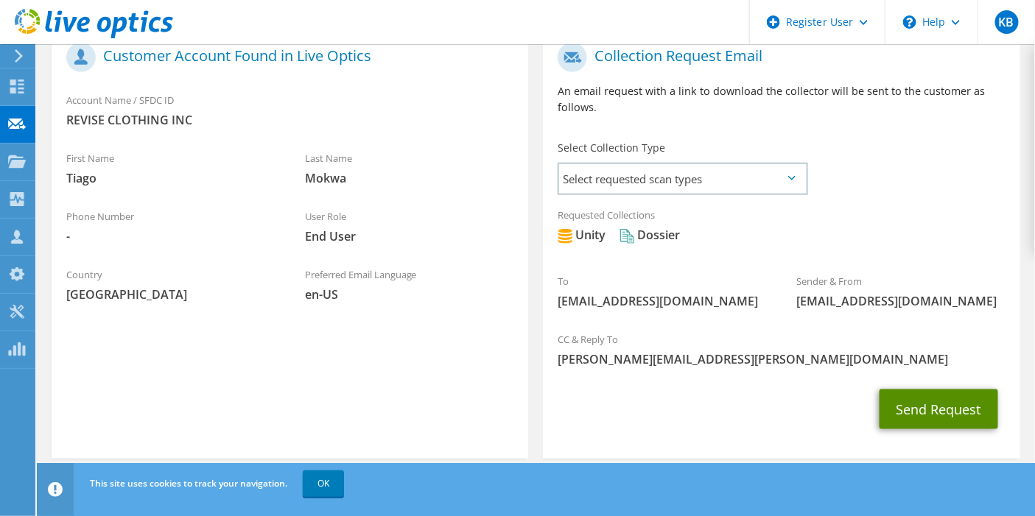
click at [904, 409] on button "Send Request" at bounding box center [939, 410] width 119 height 40
